Goal: Navigation & Orientation: Find specific page/section

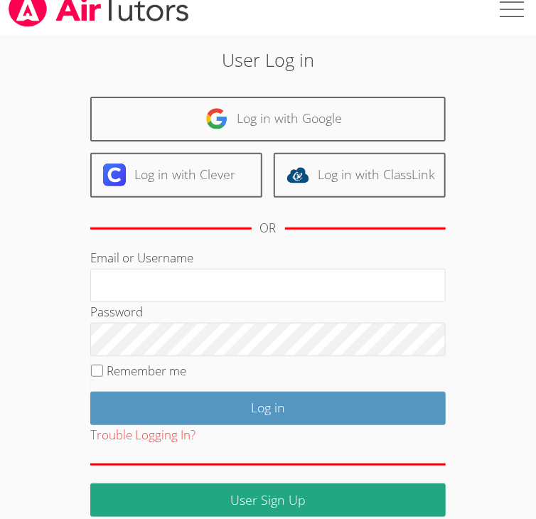
scroll to position [32, 0]
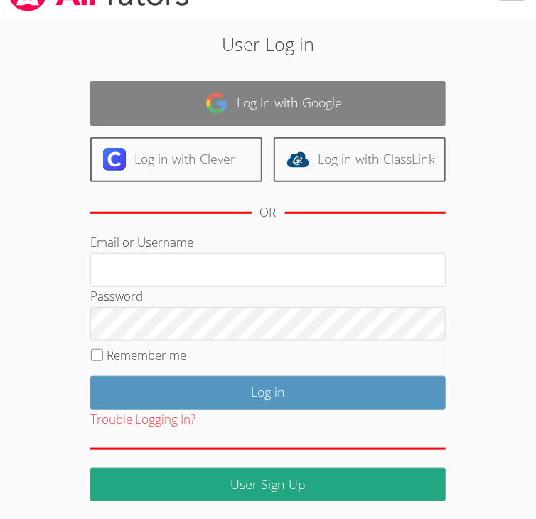
click at [269, 98] on link "Log in with Google" at bounding box center [267, 103] width 355 height 45
